Goal: Task Accomplishment & Management: Manage account settings

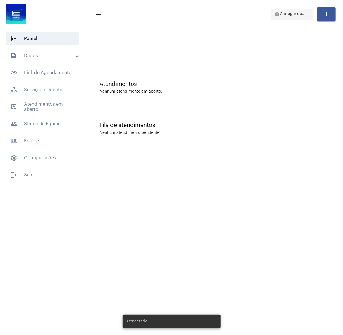
click at [299, 11] on span "help Carregando... arrow_drop_down" at bounding box center [291, 14] width 35 height 10
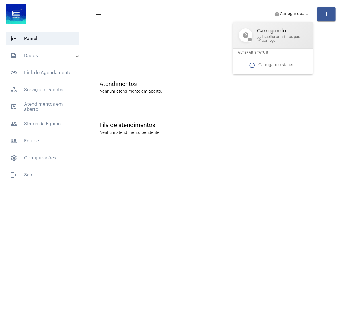
click at [328, 82] on div at bounding box center [171, 167] width 343 height 335
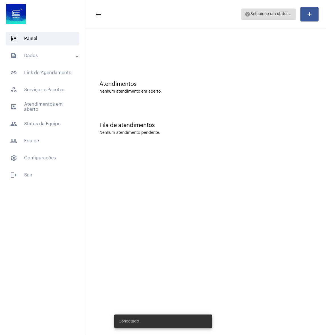
click at [263, 18] on span "help Selecione um status arrow_drop_down" at bounding box center [269, 14] width 48 height 10
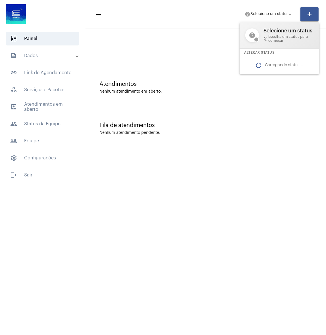
click at [185, 45] on div at bounding box center [163, 167] width 326 height 335
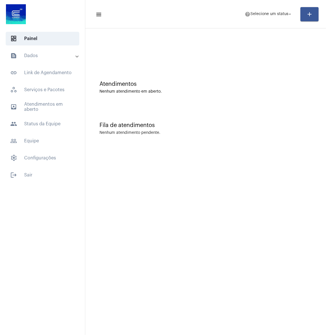
click at [51, 116] on div "outbox_outline Atendimentos em aberto people Status da Equipe" at bounding box center [42, 115] width 85 height 31
click at [51, 125] on span "people Status da Equipe" at bounding box center [43, 124] width 74 height 14
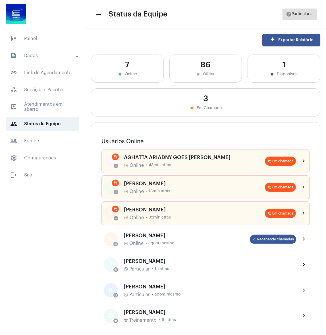
click at [299, 16] on span "help Particular arrow_drop_down" at bounding box center [300, 14] width 28 height 10
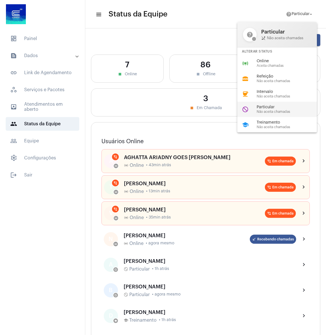
click at [267, 110] on span "Não aceita chamadas" at bounding box center [289, 112] width 65 height 4
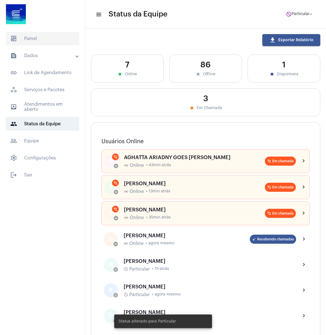
click at [30, 36] on span "dashboard Painel" at bounding box center [43, 39] width 74 height 14
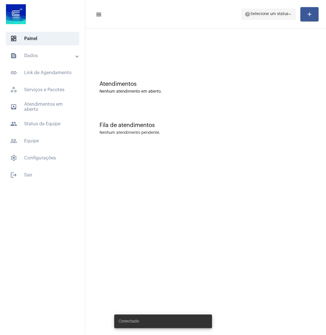
click at [271, 12] on span "Selecione um status" at bounding box center [269, 14] width 38 height 4
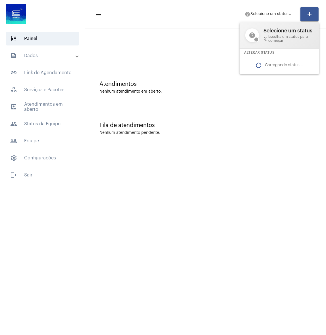
click at [210, 52] on div at bounding box center [163, 167] width 326 height 335
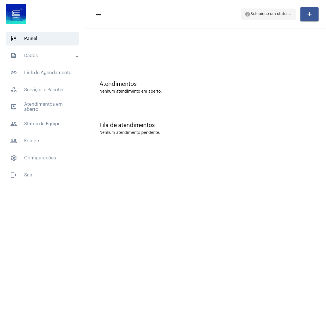
click at [268, 16] on span "Selecione um status" at bounding box center [269, 14] width 38 height 4
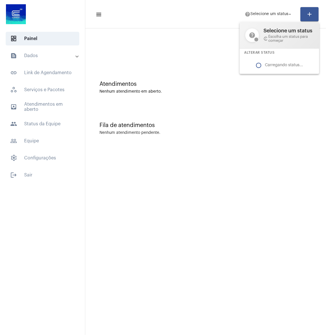
click at [152, 46] on div at bounding box center [163, 167] width 326 height 335
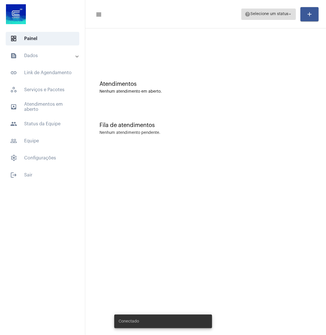
click at [254, 12] on span "help Selecione um status arrow_drop_down" at bounding box center [269, 14] width 48 height 10
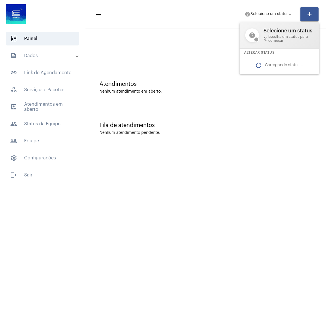
click at [240, 90] on div at bounding box center [163, 167] width 326 height 335
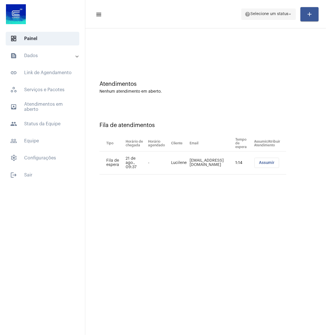
click at [264, 18] on span "help Selecione um status arrow_drop_down" at bounding box center [269, 14] width 48 height 10
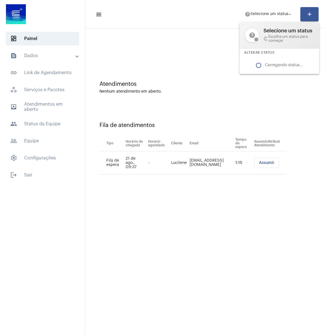
click at [209, 42] on div at bounding box center [163, 167] width 326 height 335
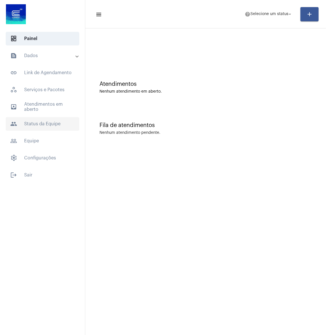
click at [32, 127] on span "people Status da Equipe" at bounding box center [43, 124] width 74 height 14
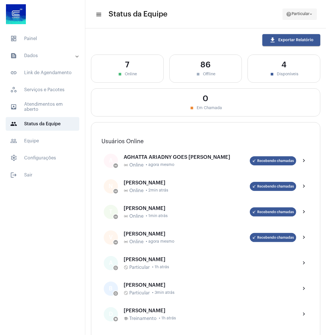
click at [300, 14] on span "Particular" at bounding box center [301, 14] width 18 height 4
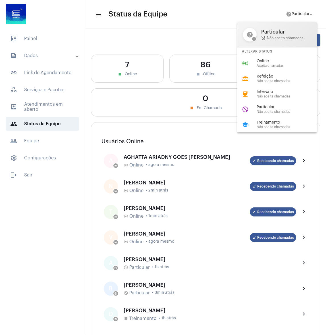
click at [220, 18] on div at bounding box center [163, 167] width 326 height 335
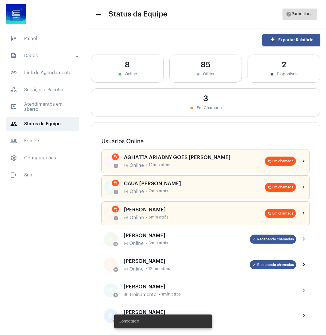
click at [296, 16] on span "help Particular arrow_drop_down" at bounding box center [300, 14] width 28 height 10
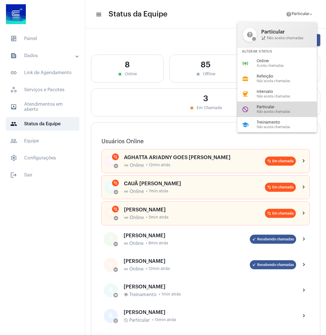
click at [266, 109] on div "Particular Não aceita chamadas" at bounding box center [289, 109] width 65 height 9
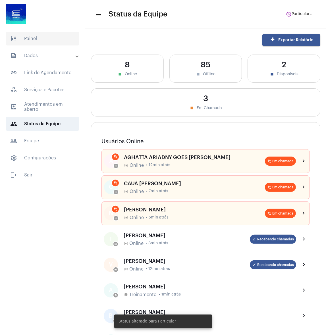
click at [40, 36] on span "dashboard Painel" at bounding box center [43, 39] width 74 height 14
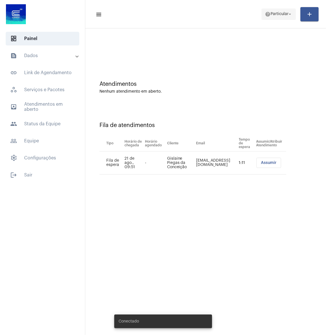
click at [282, 15] on span "Particular" at bounding box center [280, 14] width 18 height 4
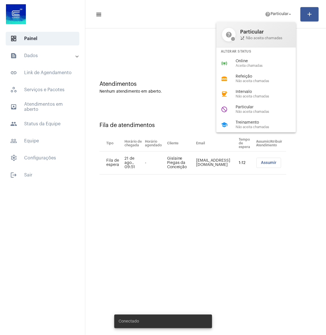
click at [179, 21] on div at bounding box center [163, 167] width 326 height 335
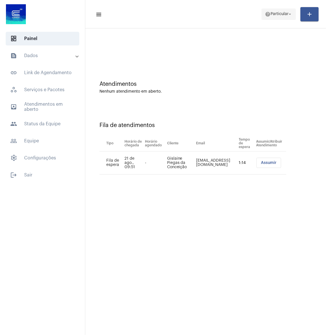
click at [276, 16] on span "help Particular arrow_drop_down" at bounding box center [279, 14] width 28 height 10
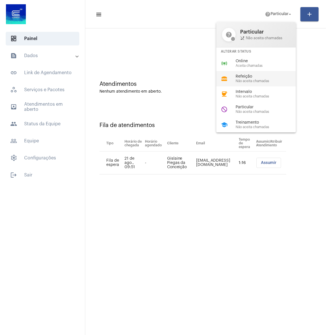
click at [255, 81] on span "Não aceita chamadas" at bounding box center [268, 81] width 65 height 4
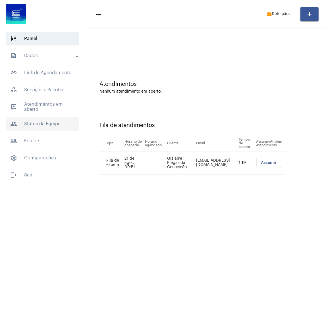
click at [30, 121] on span "people Status da Equipe" at bounding box center [43, 124] width 74 height 14
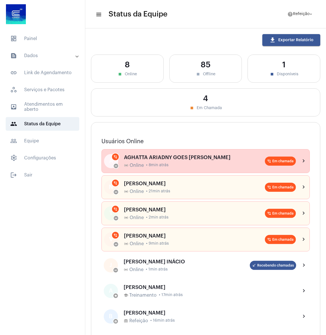
click at [163, 160] on div "AGHATTA ARIADNY GOES BERNARDINI online_prediction Online • 8min atrás" at bounding box center [194, 161] width 141 height 13
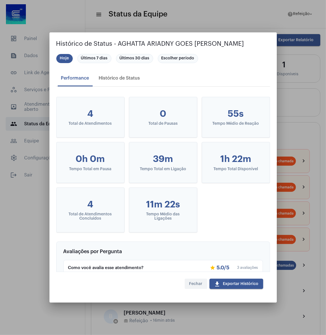
click at [196, 285] on span "Fechar" at bounding box center [195, 284] width 13 height 4
